Goal: Transaction & Acquisition: Obtain resource

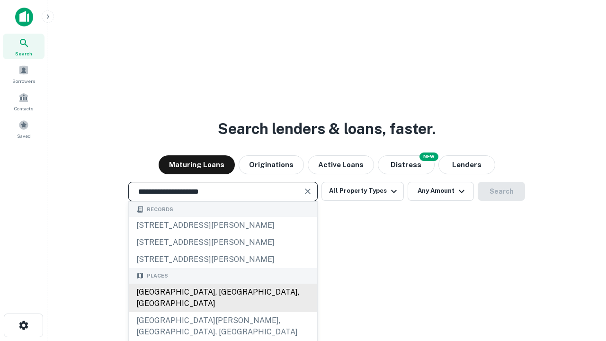
click at [222, 312] on div "Santa Monica, CA, USA" at bounding box center [223, 297] width 188 height 28
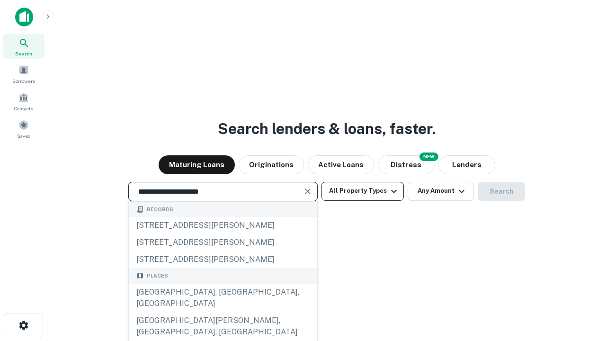
type input "**********"
click at [363, 191] on button "All Property Types" at bounding box center [362, 191] width 82 height 19
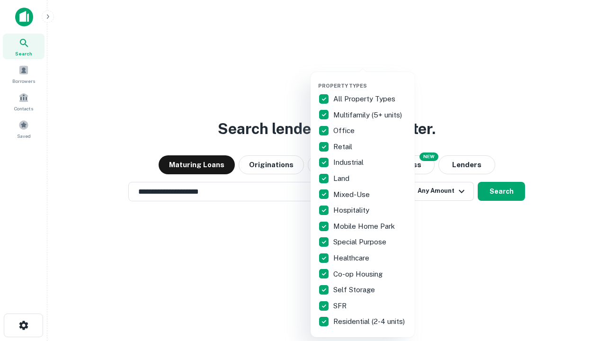
click at [370, 80] on button "button" at bounding box center [370, 80] width 104 height 0
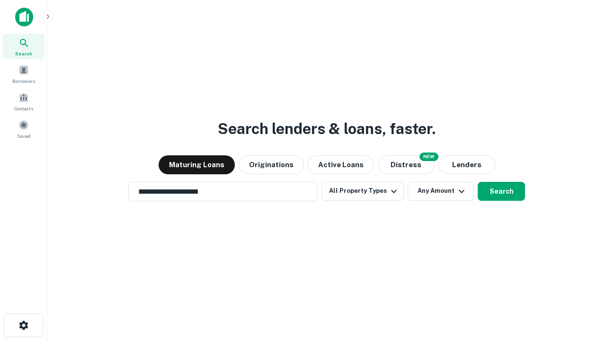
scroll to position [15, 0]
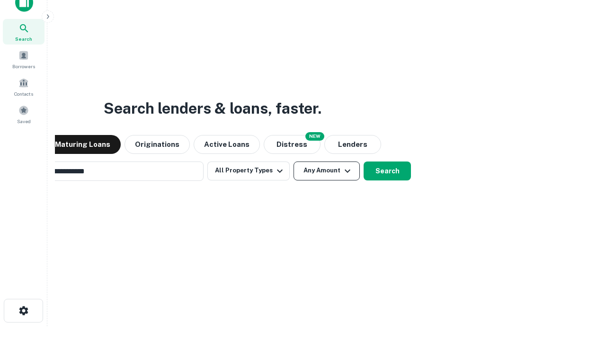
click at [293, 161] on button "Any Amount" at bounding box center [326, 170] width 66 height 19
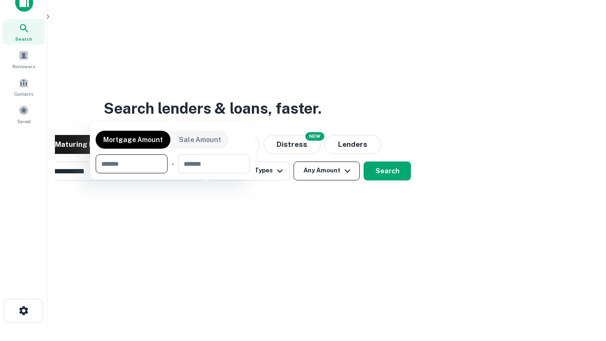
scroll to position [68, 268]
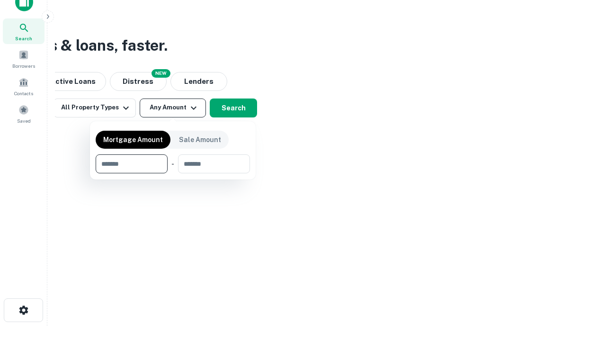
type input "*******"
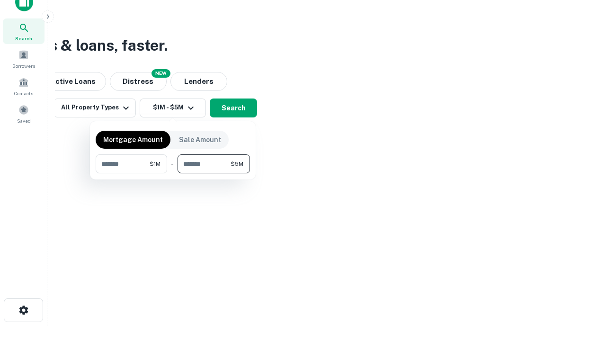
type input "*******"
click at [173, 173] on button "button" at bounding box center [173, 173] width 154 height 0
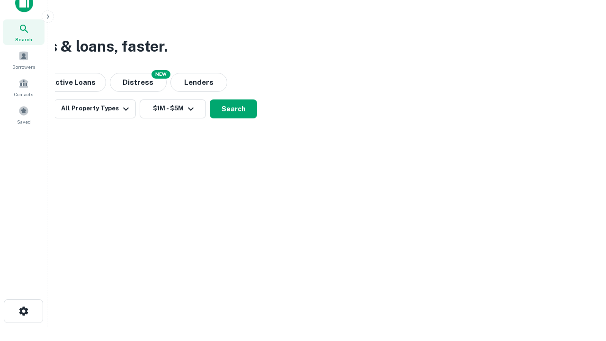
scroll to position [6, 175]
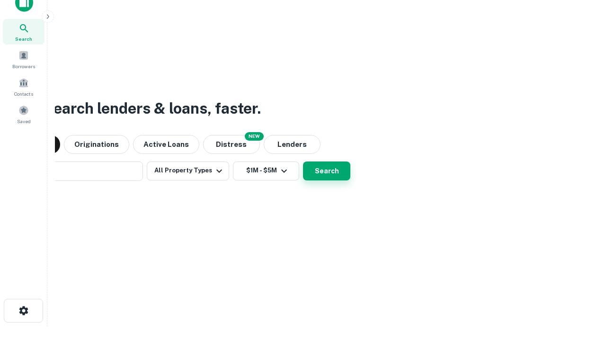
click at [303, 161] on button "Search" at bounding box center [326, 170] width 47 height 19
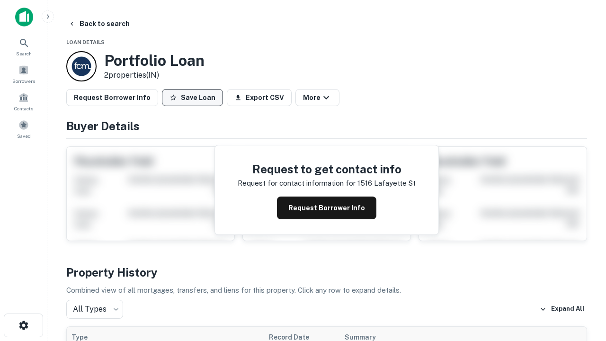
click at [192, 97] on button "Save Loan" at bounding box center [192, 97] width 61 height 17
click at [195, 97] on button "Save Loan" at bounding box center [192, 97] width 61 height 17
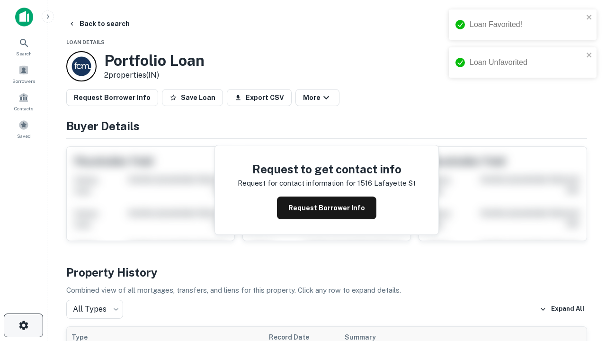
click at [23, 325] on icon "button" at bounding box center [23, 324] width 11 height 11
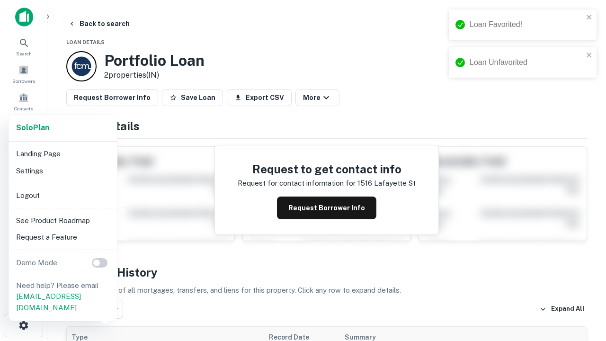
click at [62, 195] on li "Logout" at bounding box center [62, 195] width 101 height 17
